Goal: Task Accomplishment & Management: Complete application form

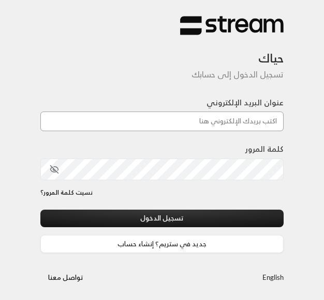
click at [194, 122] on input "عنوان البريد الإلكتروني" at bounding box center [161, 122] width 243 height 20
type input "و"
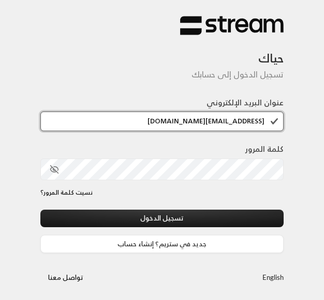
type input "[EMAIL_ADDRESS][DOMAIN_NAME]"
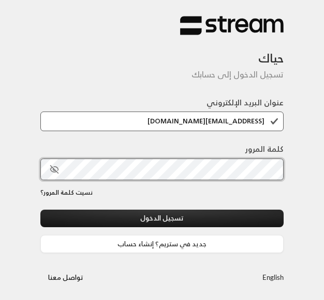
click at [162, 220] on button "تسجيل الدخول" at bounding box center [161, 219] width 243 height 18
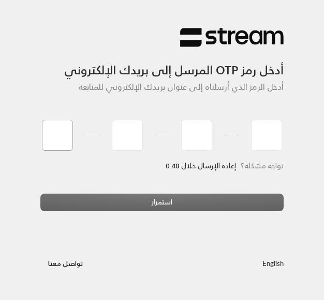
type input "5"
type input "2"
type input "8"
type input "2"
type input "5"
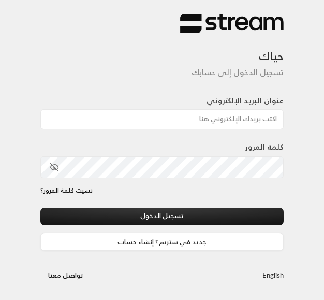
scroll to position [3, 0]
click at [157, 245] on link "جديد في ستريم؟ إنشاء حساب" at bounding box center [161, 242] width 243 height 18
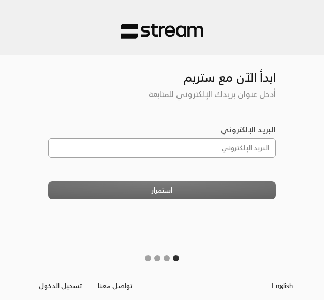
click at [156, 150] on input "البريد الإلكتروني" at bounding box center [161, 149] width 227 height 20
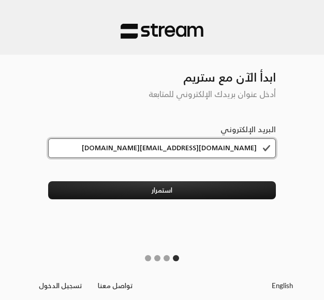
click at [174, 150] on input "nss.desi@gmail.com" at bounding box center [161, 149] width 227 height 20
click at [209, 151] on input "nasserd@sharedtech.com.sa" at bounding box center [161, 149] width 227 height 20
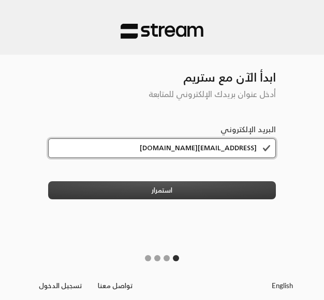
type input "nasserd@sharedtech.com.sa"
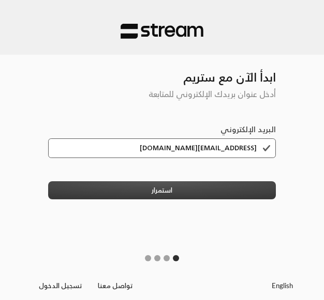
click at [198, 185] on button "استمرار" at bounding box center [161, 190] width 227 height 18
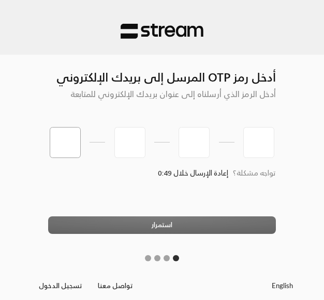
type input "5"
type input "6"
type input "9"
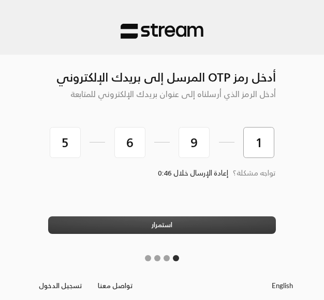
type input "1"
click at [200, 227] on button "استمرار" at bounding box center [161, 226] width 227 height 18
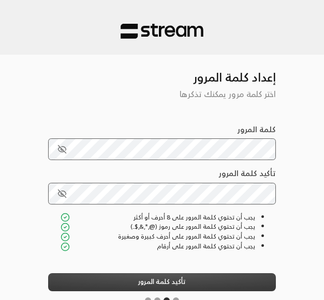
click at [111, 276] on button "تأكيد كلمة المرور" at bounding box center [161, 282] width 227 height 18
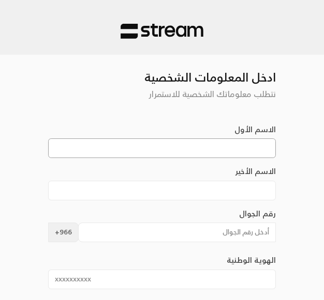
type input "k"
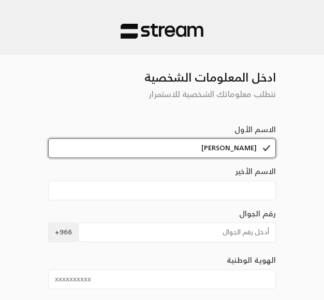
type input "ناصر"
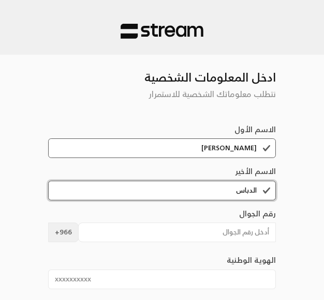
type input "الدباس"
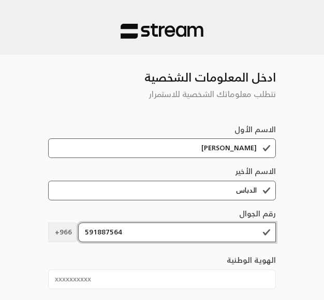
scroll to position [16, 0]
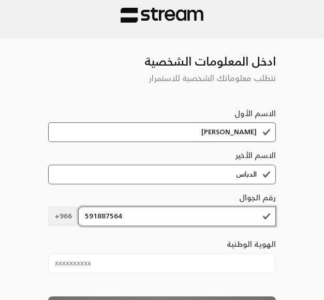
type input "591887564"
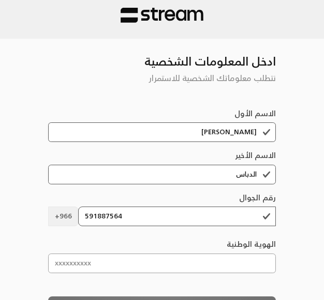
click at [212, 273] on input "الهوية الوطنية" at bounding box center [161, 264] width 227 height 20
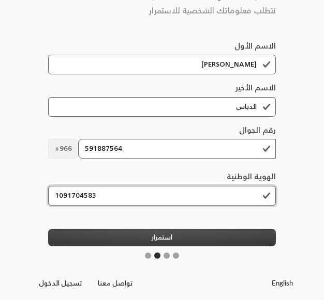
scroll to position [90, 0]
type input "1091704583"
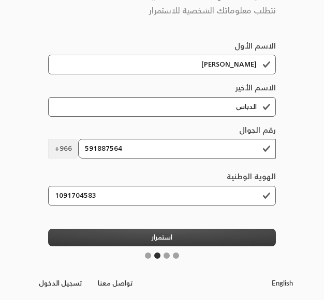
click at [170, 238] on button "استمرار" at bounding box center [161, 238] width 227 height 18
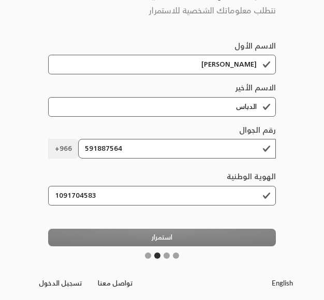
scroll to position [2, 0]
